Goal: Transaction & Acquisition: Purchase product/service

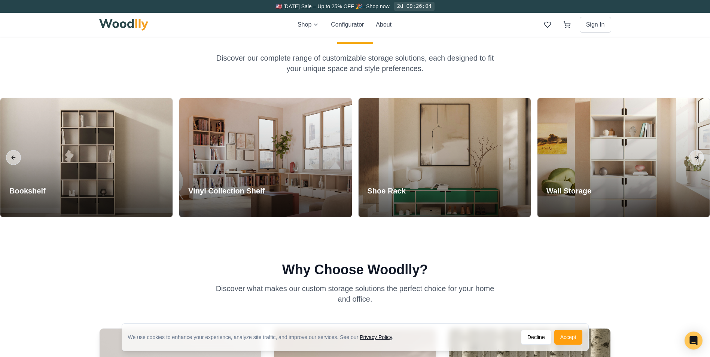
scroll to position [711, 0]
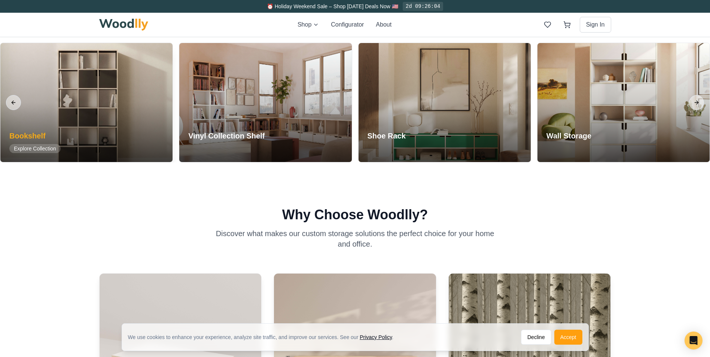
click at [88, 128] on div at bounding box center [86, 102] width 172 height 119
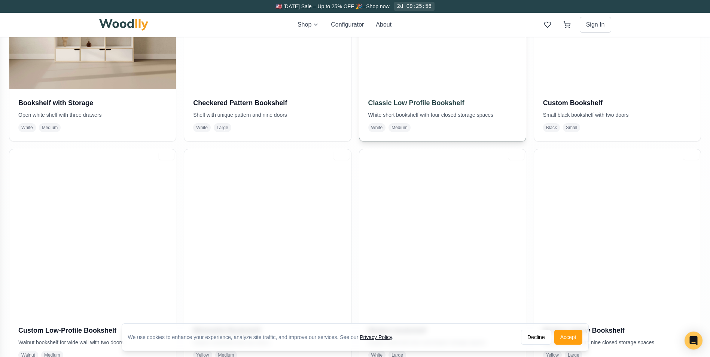
scroll to position [337, 0]
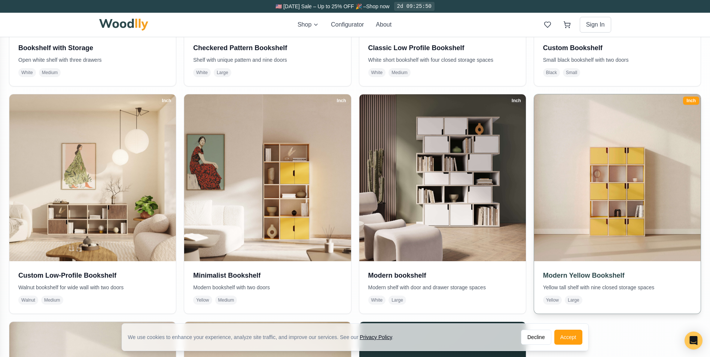
click at [624, 198] on img at bounding box center [617, 177] width 175 height 175
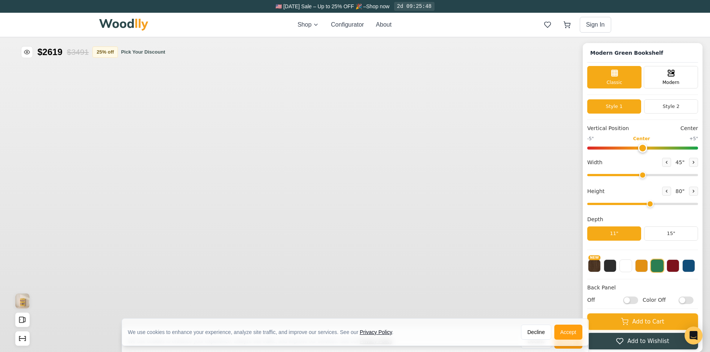
type input "45"
type input "5"
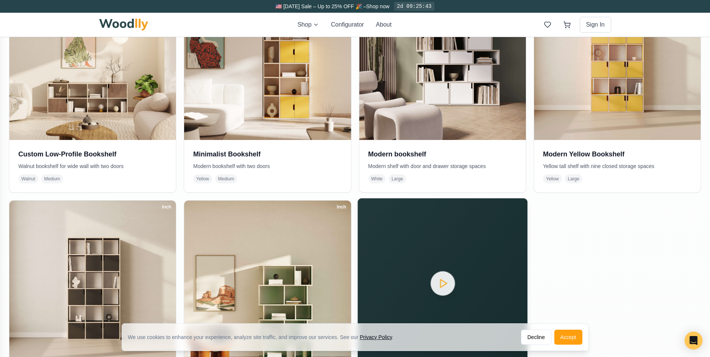
scroll to position [562, 0]
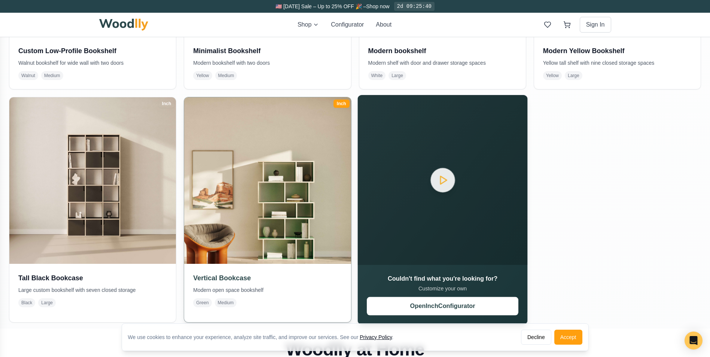
click at [280, 220] on img at bounding box center [267, 180] width 175 height 175
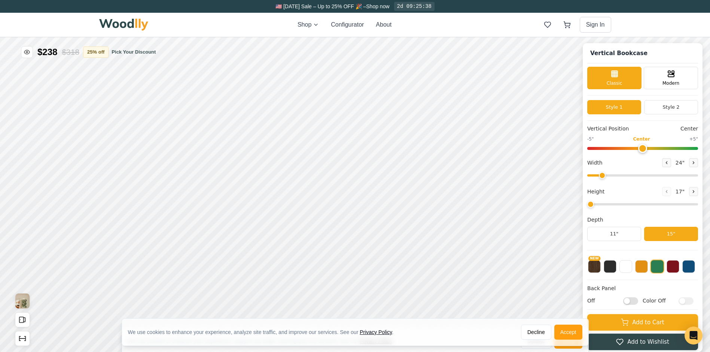
type input "3"
type input "34"
type input "5"
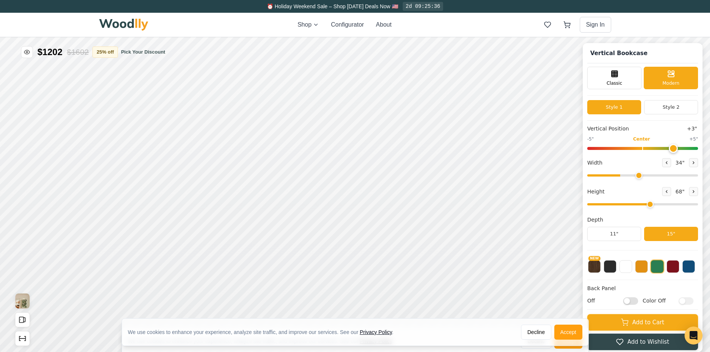
click at [644, 175] on input "range" at bounding box center [642, 175] width 111 height 2
click at [667, 176] on input "range" at bounding box center [642, 175] width 111 height 2
click at [691, 176] on input "range" at bounding box center [642, 175] width 111 height 2
drag, startPoint x: 691, startPoint y: 176, endPoint x: 667, endPoint y: 182, distance: 25.5
click at [670, 176] on input "range" at bounding box center [642, 175] width 111 height 2
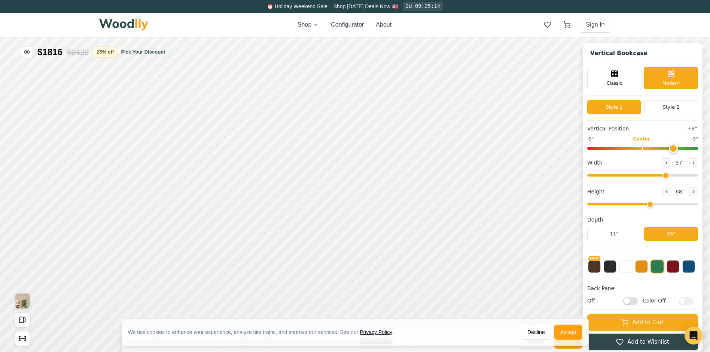
drag, startPoint x: 664, startPoint y: 183, endPoint x: 688, endPoint y: 181, distance: 24.8
click at [688, 181] on div "Vertical Position +3" -5" Center +5" Width 57 " Height 68 " Depth 11" 15"" at bounding box center [642, 187] width 111 height 125
click at [684, 176] on input "range" at bounding box center [642, 175] width 111 height 2
click at [672, 108] on button "Style 2" at bounding box center [671, 107] width 54 height 14
click at [626, 109] on button "Style 1" at bounding box center [614, 107] width 54 height 14
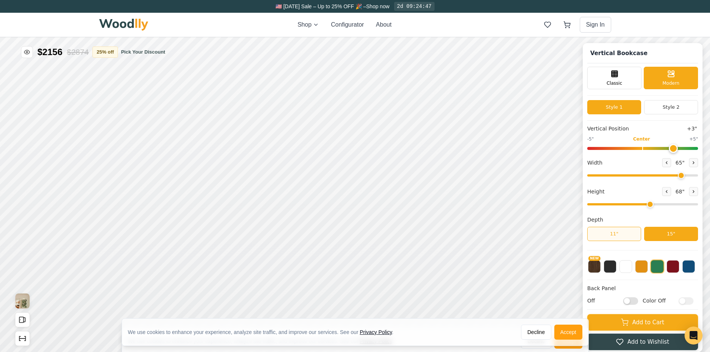
click at [625, 237] on button "11"" at bounding box center [614, 233] width 54 height 14
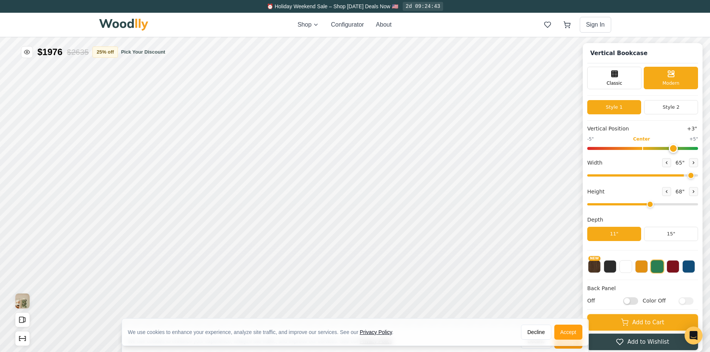
click at [693, 176] on input "range" at bounding box center [642, 175] width 111 height 2
click at [696, 176] on input "range" at bounding box center [642, 175] width 111 height 2
drag, startPoint x: 691, startPoint y: 174, endPoint x: 700, endPoint y: 175, distance: 9.0
type input "72"
click at [698, 175] on input "range" at bounding box center [642, 175] width 111 height 2
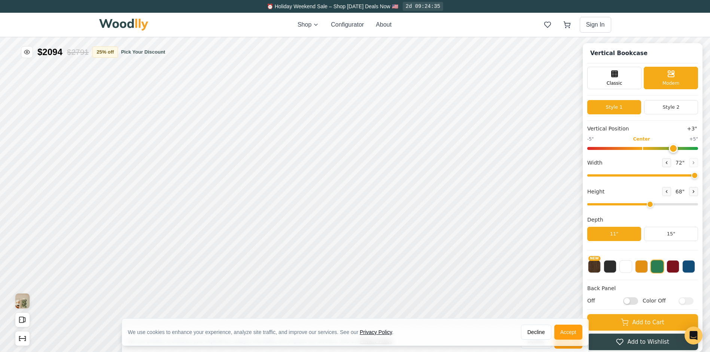
click at [681, 149] on input "range" at bounding box center [642, 148] width 111 height 3
drag, startPoint x: 682, startPoint y: 148, endPoint x: 703, endPoint y: 147, distance: 20.6
click at [698, 147] on input "range" at bounding box center [642, 148] width 111 height 3
type input "2"
click at [670, 150] on input "range" at bounding box center [642, 148] width 111 height 3
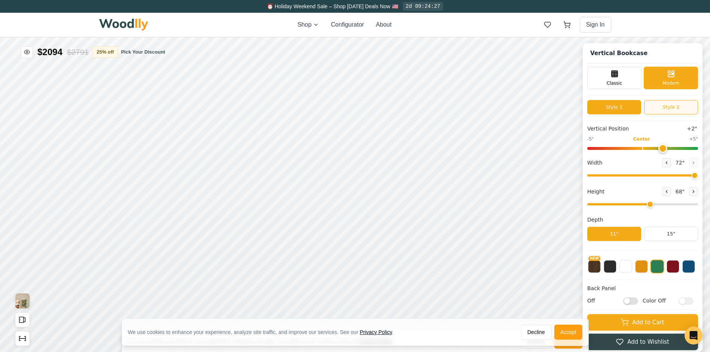
click at [682, 107] on button "Style 2" at bounding box center [671, 107] width 54 height 14
click at [623, 112] on button "Style 1" at bounding box center [614, 107] width 54 height 14
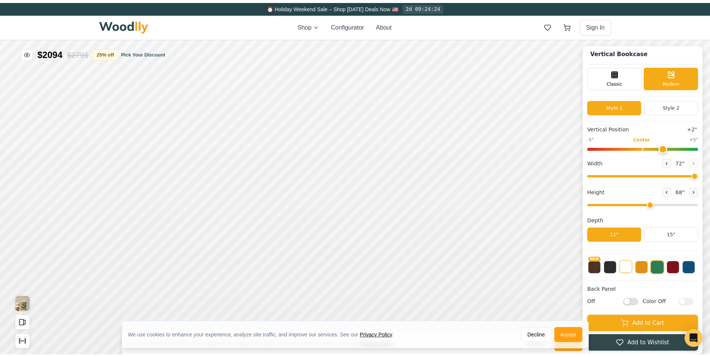
scroll to position [3, 0]
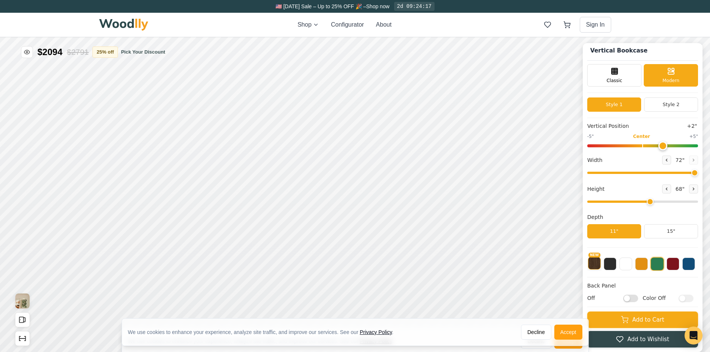
click at [601, 267] on button "NEW" at bounding box center [594, 262] width 13 height 13
click at [649, 325] on div "We use cookies to enhance your experience, analyze site traffic, and improve ou…" at bounding box center [355, 335] width 710 height 34
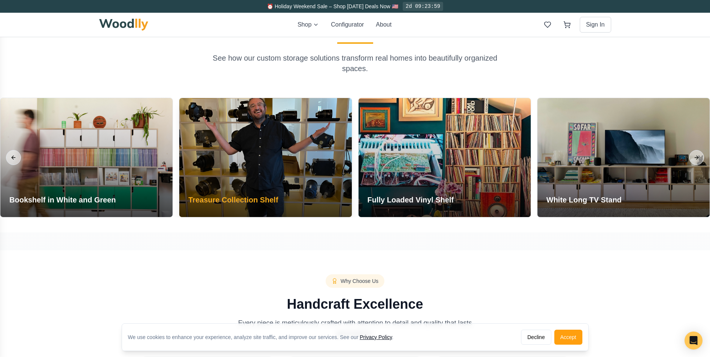
scroll to position [824, 0]
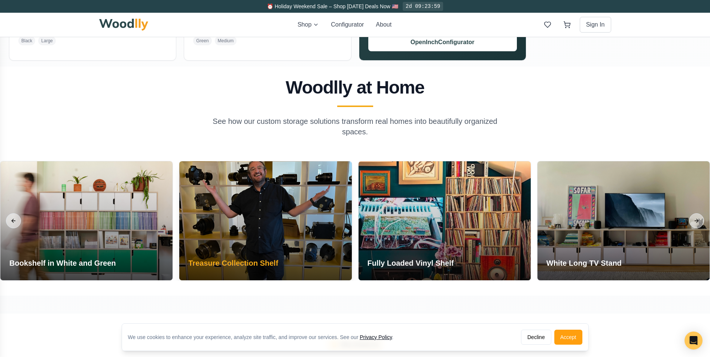
click at [235, 249] on div "Treasure Collection Shelf" at bounding box center [233, 264] width 108 height 31
click at [261, 226] on div at bounding box center [265, 220] width 172 height 119
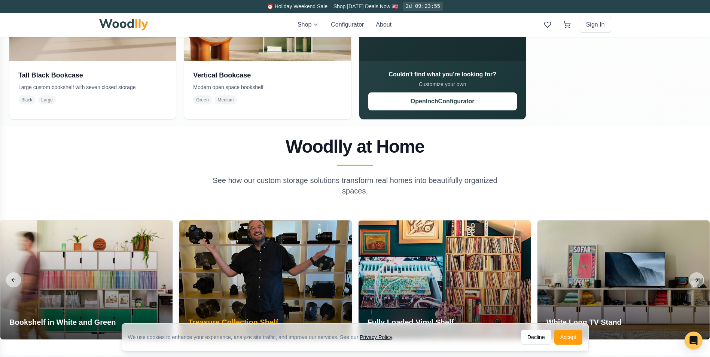
scroll to position [674, 0]
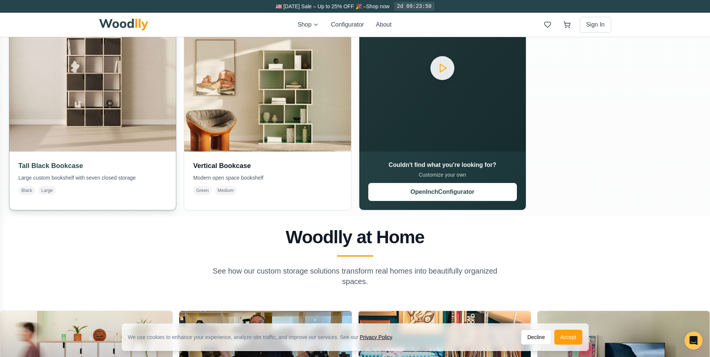
click at [96, 101] on img at bounding box center [92, 68] width 175 height 175
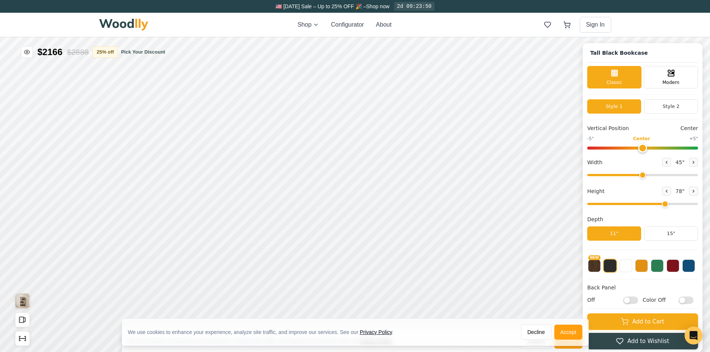
type input "45"
click at [673, 82] on span "Modern" at bounding box center [671, 81] width 17 height 7
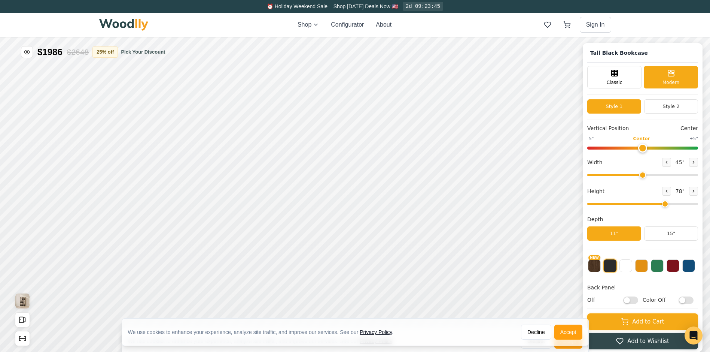
click at [663, 205] on input "range" at bounding box center [642, 204] width 111 height 2
type input "5"
click at [662, 204] on input "range" at bounding box center [642, 204] width 111 height 2
drag, startPoint x: 649, startPoint y: 174, endPoint x: 718, endPoint y: 174, distance: 68.5
type input "72"
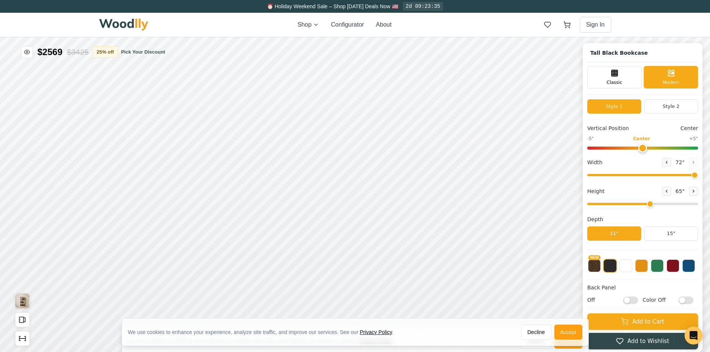
click at [698, 174] on input "range" at bounding box center [642, 175] width 111 height 2
click at [660, 148] on input "range" at bounding box center [642, 147] width 111 height 3
type input "3"
click at [675, 149] on input "range" at bounding box center [642, 147] width 111 height 3
click at [675, 148] on input "range" at bounding box center [642, 147] width 111 height 3
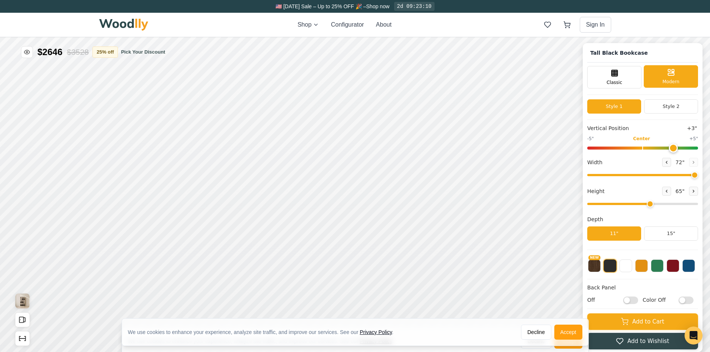
click at [677, 77] on div "Modern" at bounding box center [671, 76] width 54 height 22
click at [677, 84] on span "Modern" at bounding box center [671, 81] width 17 height 7
click at [615, 79] on span "Classic" at bounding box center [615, 81] width 16 height 7
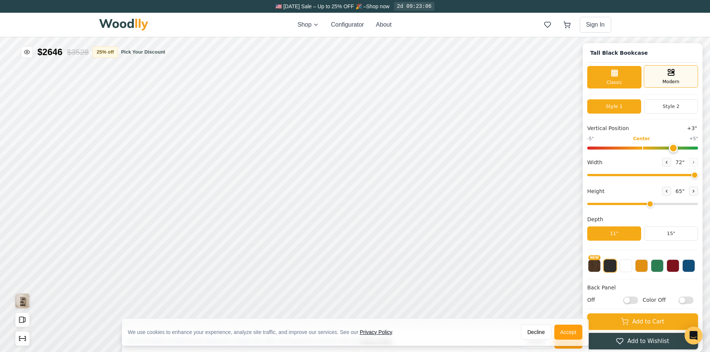
click at [669, 78] on span "Modern" at bounding box center [671, 81] width 17 height 7
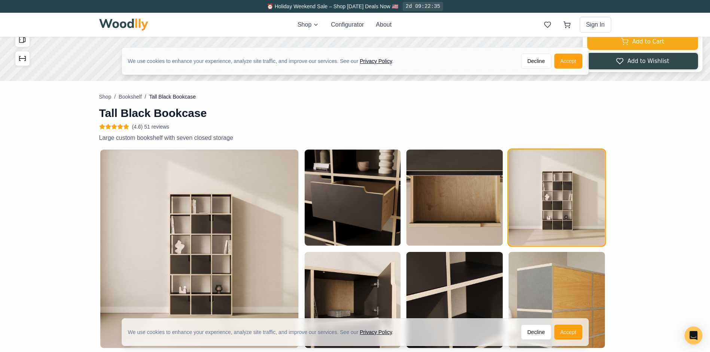
scroll to position [337, 0]
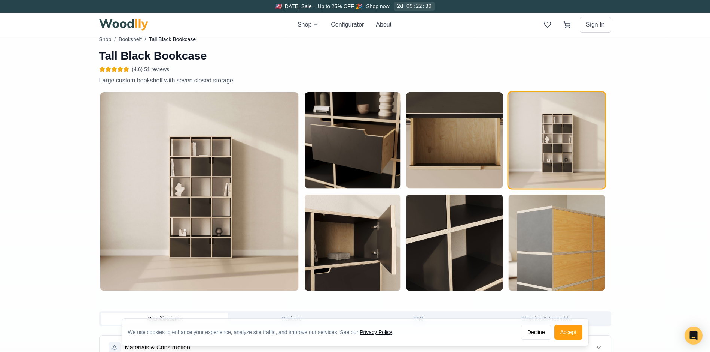
click at [183, 206] on img "button" at bounding box center [199, 191] width 198 height 198
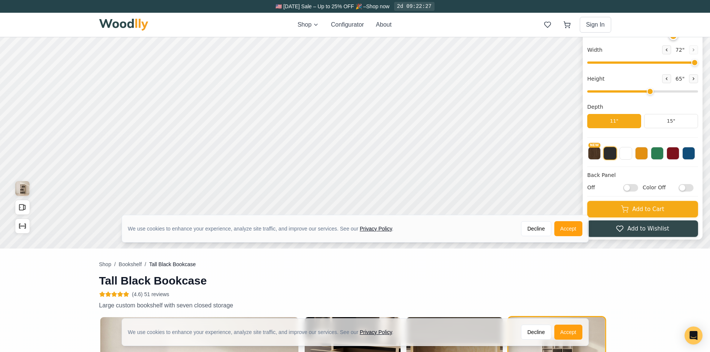
scroll to position [0, 0]
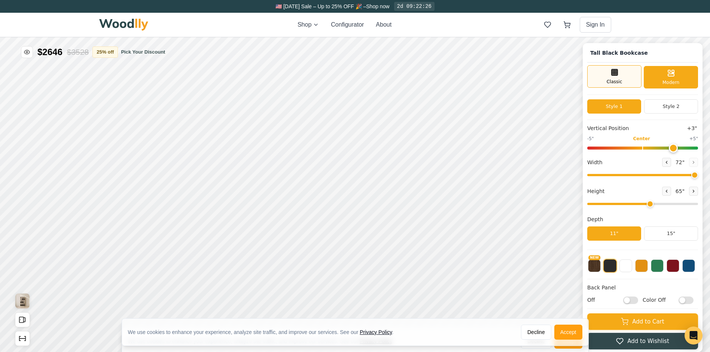
click at [615, 78] on div "Classic" at bounding box center [614, 76] width 54 height 22
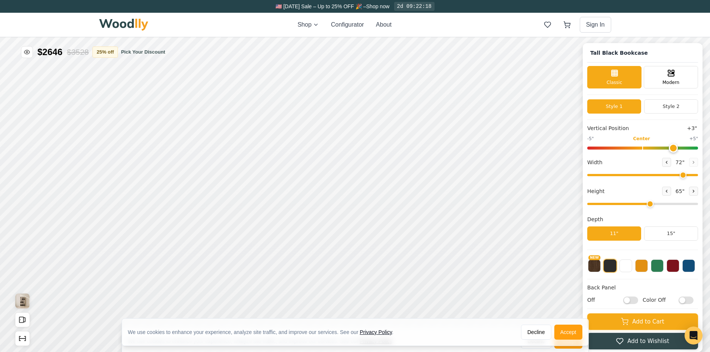
click at [686, 176] on input "range" at bounding box center [642, 175] width 111 height 2
click at [678, 175] on input "range" at bounding box center [642, 175] width 111 height 2
click at [671, 176] on input "range" at bounding box center [642, 175] width 111 height 2
click at [666, 176] on input "range" at bounding box center [642, 175] width 111 height 2
click at [663, 176] on input "range" at bounding box center [642, 175] width 111 height 2
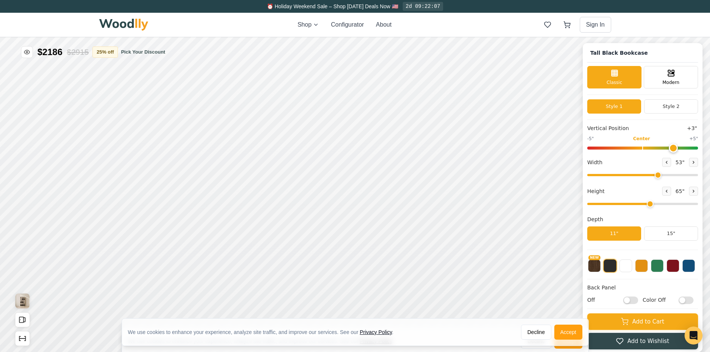
drag, startPoint x: 666, startPoint y: 177, endPoint x: 662, endPoint y: 177, distance: 4.9
type input "53"
click at [662, 176] on input "range" at bounding box center [642, 175] width 111 height 2
click at [665, 203] on input "range" at bounding box center [642, 204] width 111 height 2
drag, startPoint x: 669, startPoint y: 204, endPoint x: 663, endPoint y: 204, distance: 6.0
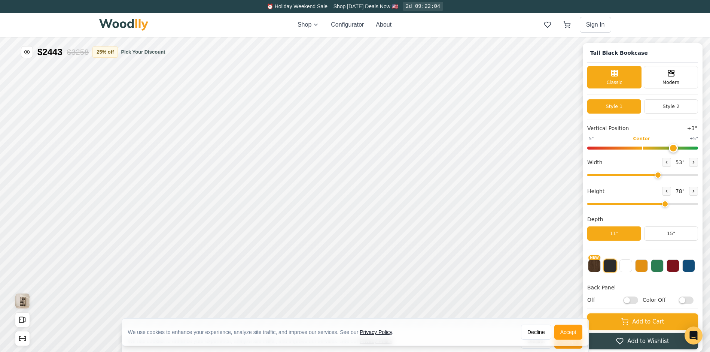
click at [663, 204] on input "range" at bounding box center [642, 204] width 111 height 2
drag, startPoint x: 667, startPoint y: 204, endPoint x: 664, endPoint y: 205, distance: 3.8
click at [664, 205] on input "range" at bounding box center [642, 204] width 111 height 2
click at [670, 204] on input "range" at bounding box center [642, 204] width 111 height 2
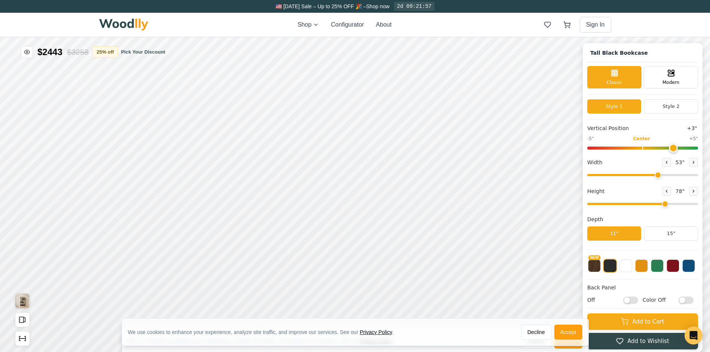
click at [668, 204] on input "range" at bounding box center [642, 204] width 111 height 2
click at [667, 193] on icon at bounding box center [667, 191] width 4 height 4
type input "5"
click at [666, 176] on input "range" at bounding box center [642, 175] width 111 height 2
click at [680, 107] on button "Style 2" at bounding box center [671, 106] width 54 height 14
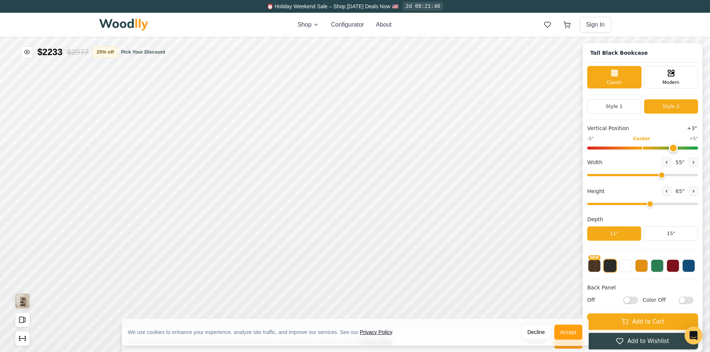
click at [678, 110] on button "Style 2" at bounding box center [671, 106] width 54 height 14
click at [620, 111] on button "Style 1" at bounding box center [614, 106] width 54 height 14
drag, startPoint x: 666, startPoint y: 176, endPoint x: 673, endPoint y: 174, distance: 6.6
click at [673, 174] on input "range" at bounding box center [642, 175] width 111 height 2
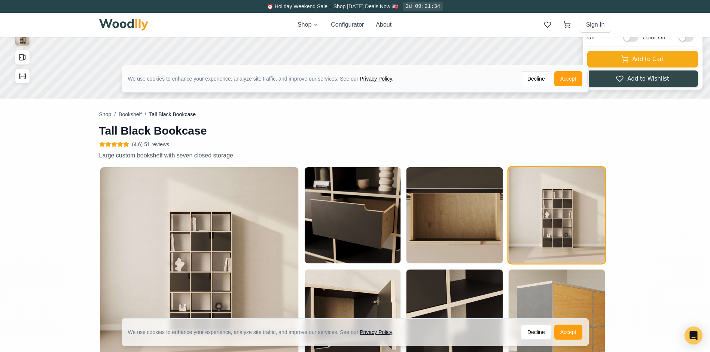
scroll to position [374, 0]
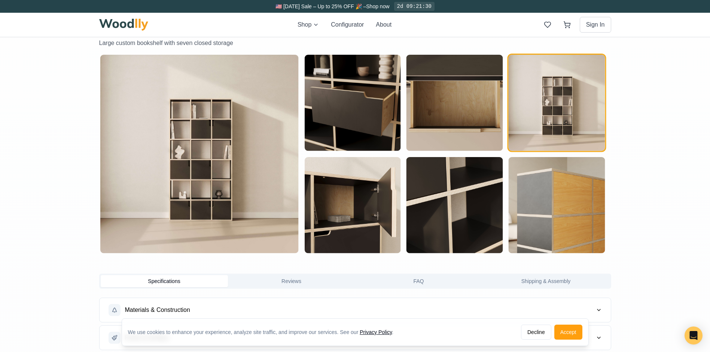
click at [194, 177] on img "button" at bounding box center [199, 154] width 198 height 198
click at [202, 165] on img "button" at bounding box center [199, 154] width 198 height 198
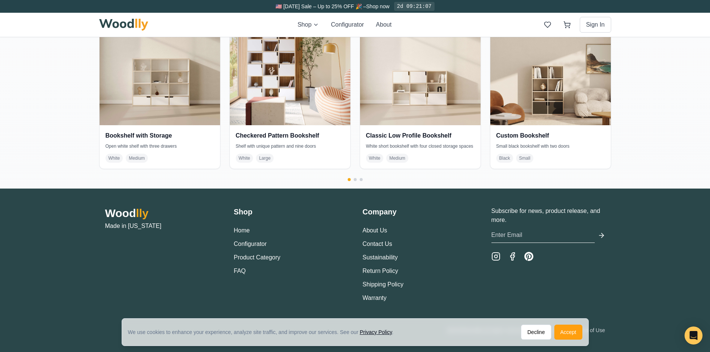
scroll to position [1608, 0]
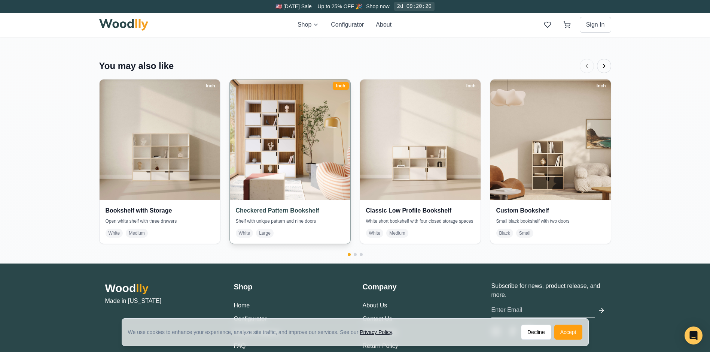
click at [289, 164] on img at bounding box center [289, 139] width 127 height 127
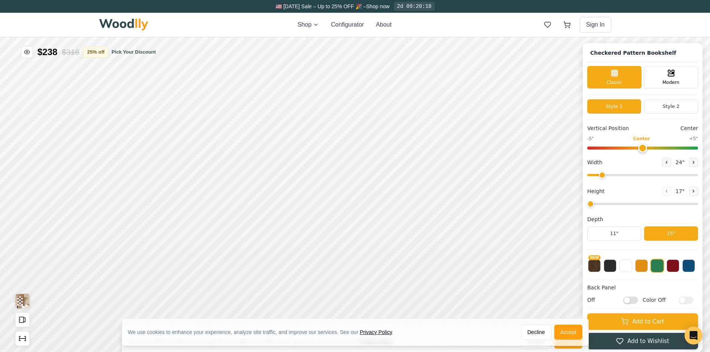
type input "50"
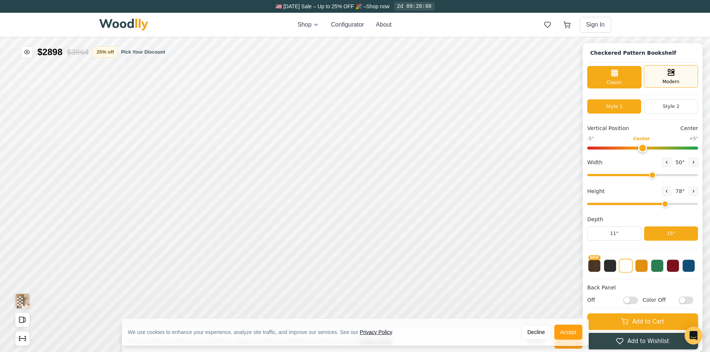
click at [678, 80] on span "Modern" at bounding box center [671, 81] width 17 height 7
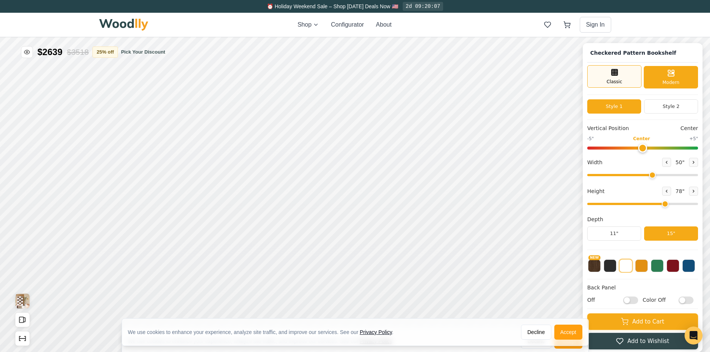
click at [628, 76] on div "Classic" at bounding box center [614, 76] width 54 height 22
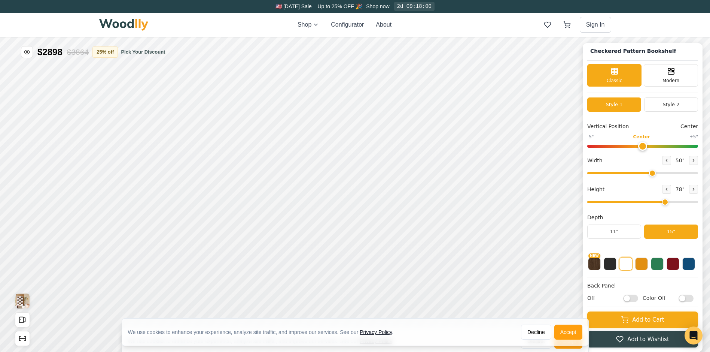
click at [666, 203] on input "range" at bounding box center [642, 202] width 111 height 2
click at [669, 188] on icon at bounding box center [667, 189] width 4 height 4
type input "5"
click at [653, 319] on div "We use cookies to enhance your experience, analyze site traffic, and improve ou…" at bounding box center [355, 335] width 710 height 34
click at [665, 67] on div "Modern" at bounding box center [671, 74] width 54 height 22
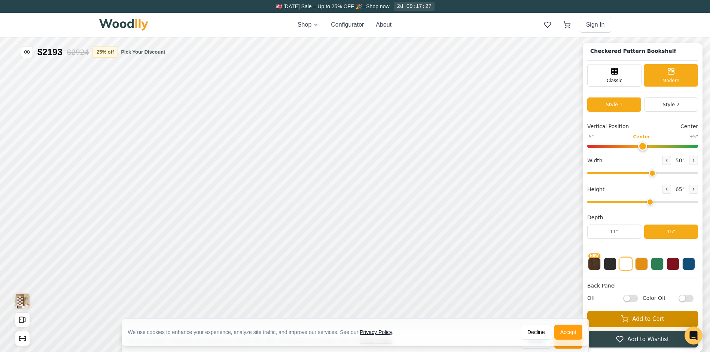
click at [641, 317] on button "Add to Cart" at bounding box center [642, 318] width 111 height 16
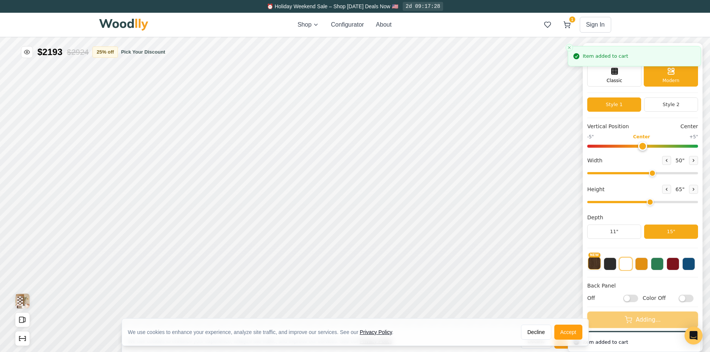
click at [599, 263] on button "NEW" at bounding box center [594, 262] width 13 height 13
